Goal: Navigation & Orientation: Find specific page/section

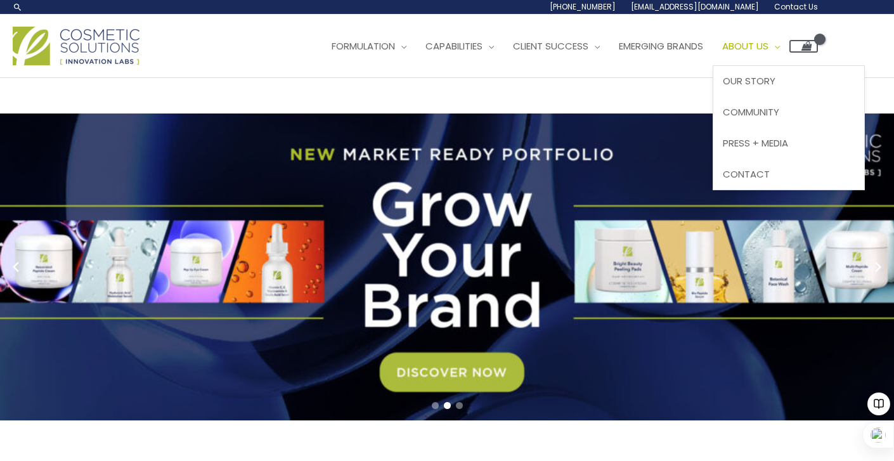
click at [769, 53] on span "About Us" at bounding box center [745, 45] width 46 height 13
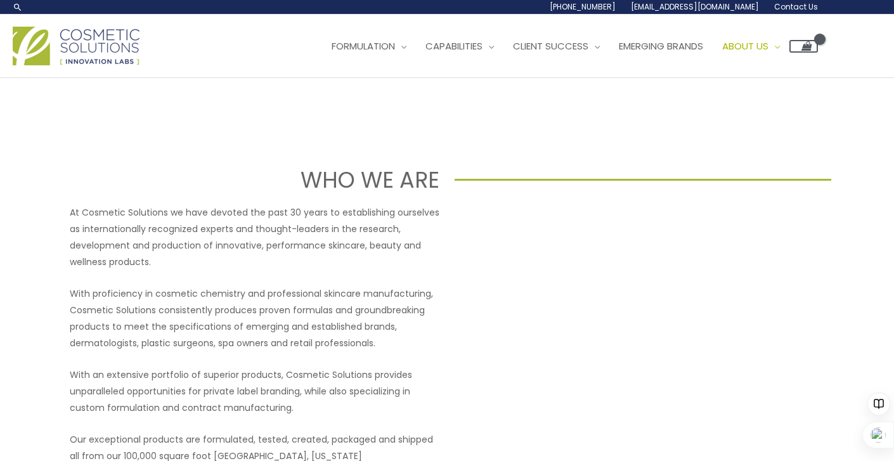
click at [110, 46] on img at bounding box center [76, 46] width 127 height 39
